Goal: Information Seeking & Learning: Learn about a topic

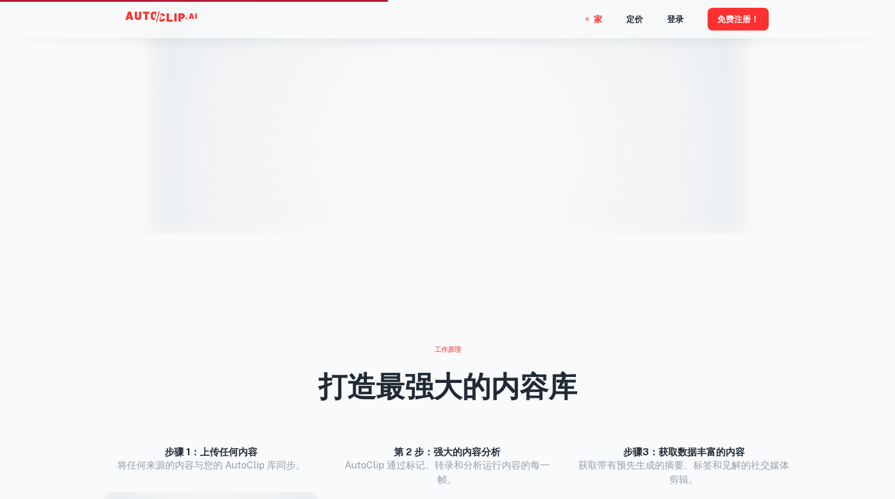
scroll to position [958, 0]
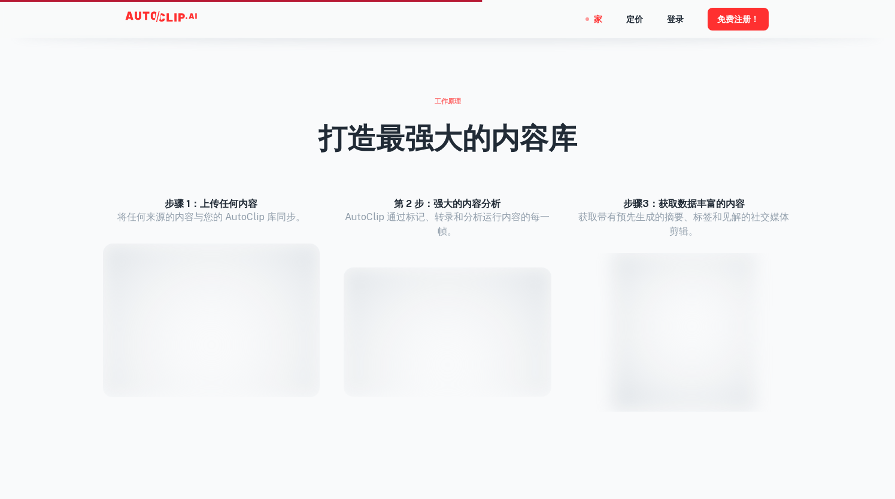
scroll to position [1137, 0]
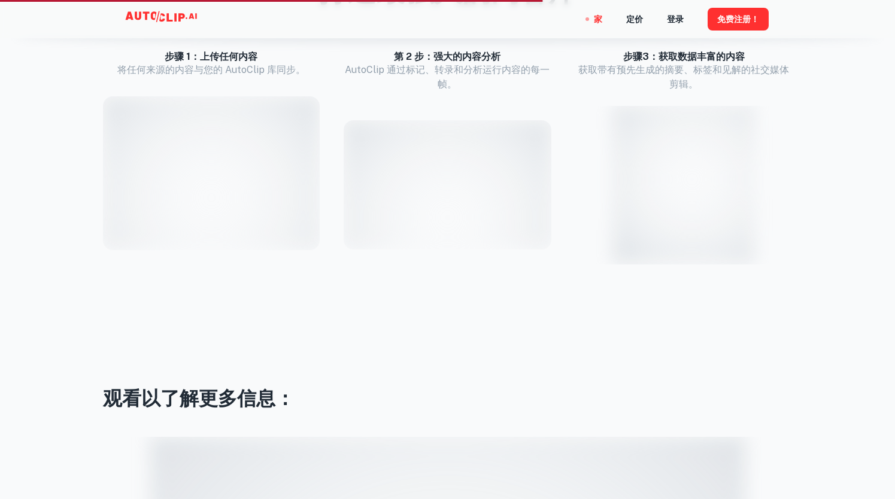
scroll to position [1257, 0]
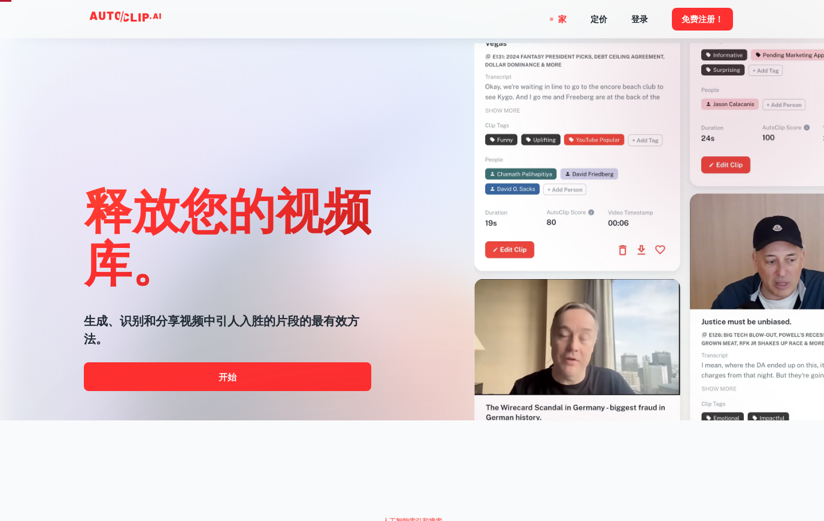
scroll to position [120, 0]
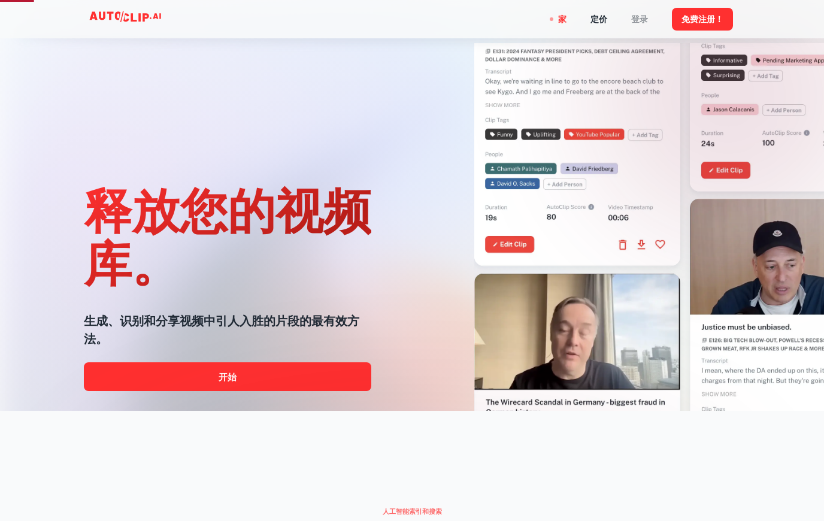
click at [639, 20] on font "登录" at bounding box center [639, 20] width 17 height 10
